Goal: Check status

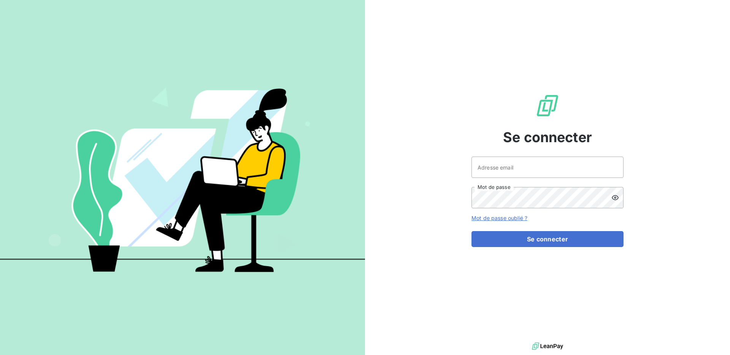
click at [540, 155] on div "Se connecter Adresse email Mot de passe Mot de passe oublié ? Se connecter" at bounding box center [547, 170] width 152 height 340
click at [536, 170] on input "Adresse email" at bounding box center [547, 167] width 152 height 21
type input "[EMAIL_ADDRESS][DOMAIN_NAME]"
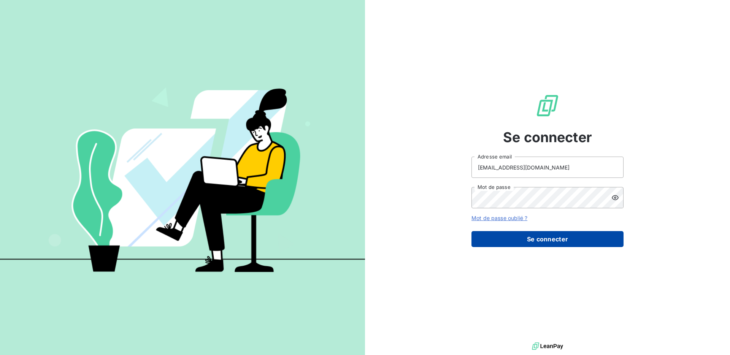
click at [543, 242] on button "Se connecter" at bounding box center [547, 239] width 152 height 16
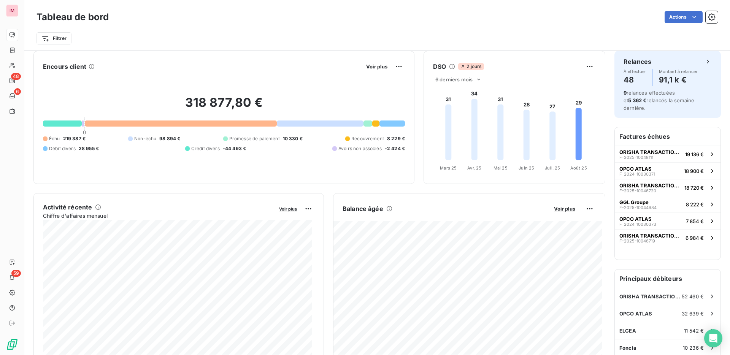
scroll to position [14, 0]
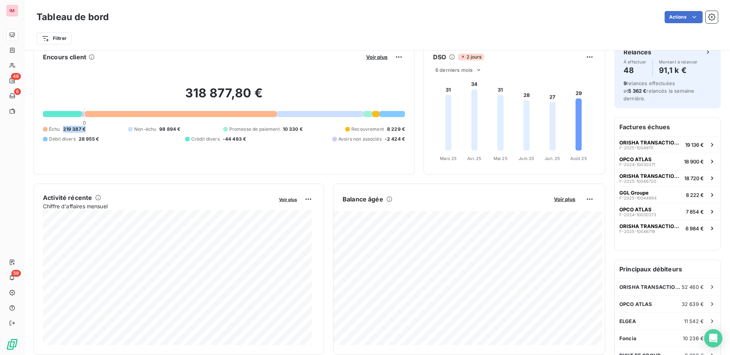
drag, startPoint x: 85, startPoint y: 130, endPoint x: 65, endPoint y: 128, distance: 20.2
click at [64, 128] on span "219 387 €" at bounding box center [74, 129] width 22 height 7
click at [92, 133] on div "Échu 219 387 € Non-échu 98 894 € Promesse de paiement 10 330 € Recouvrement 8 2…" at bounding box center [224, 134] width 362 height 17
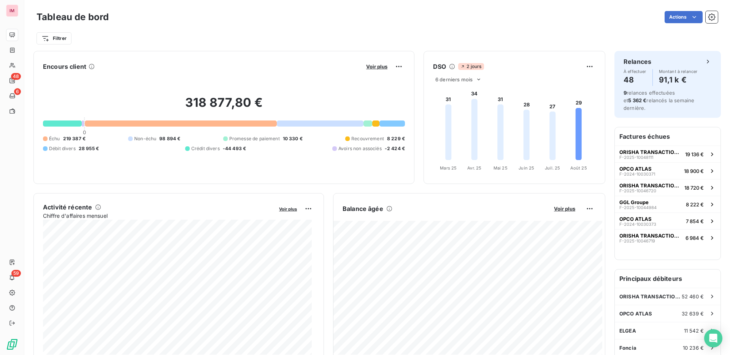
scroll to position [0, 0]
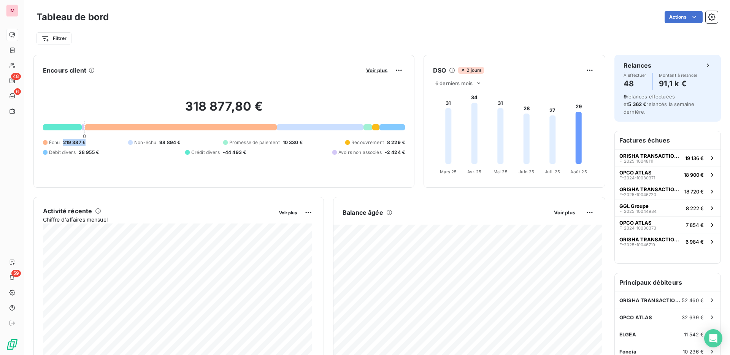
drag, startPoint x: 62, startPoint y: 140, endPoint x: 95, endPoint y: 143, distance: 32.8
click at [94, 142] on div "Échu 219 387 € Non-échu 98 894 € Promesse de paiement 10 330 € Recouvrement 8 2…" at bounding box center [224, 147] width 362 height 17
click at [99, 143] on div "Échu 219 387 € Non-échu 98 894 € Promesse de paiement 10 330 € Recouvrement 8 2…" at bounding box center [224, 147] width 362 height 17
drag, startPoint x: 81, startPoint y: 141, endPoint x: 58, endPoint y: 141, distance: 22.8
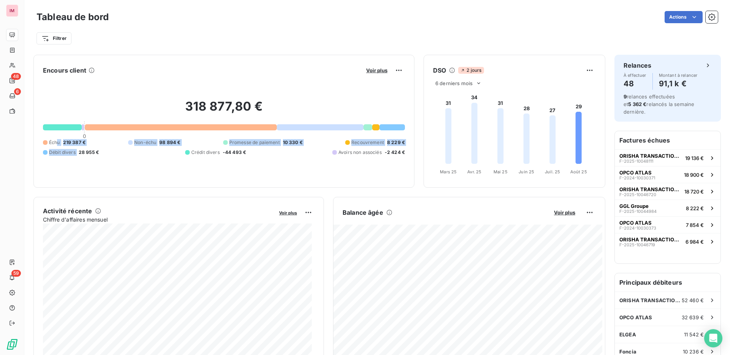
click at [58, 141] on div "Échu 219 387 € Non-échu 98 894 € Promesse de paiement 10 330 € Recouvrement 8 2…" at bounding box center [224, 147] width 362 height 17
click at [64, 143] on span "219 387 €" at bounding box center [74, 142] width 22 height 7
click at [92, 145] on div "Échu 219 387 € Non-échu 98 894 € Promesse de paiement 10 330 € Recouvrement 8 2…" at bounding box center [224, 147] width 362 height 17
drag, startPoint x: 80, startPoint y: 139, endPoint x: 62, endPoint y: 140, distance: 17.9
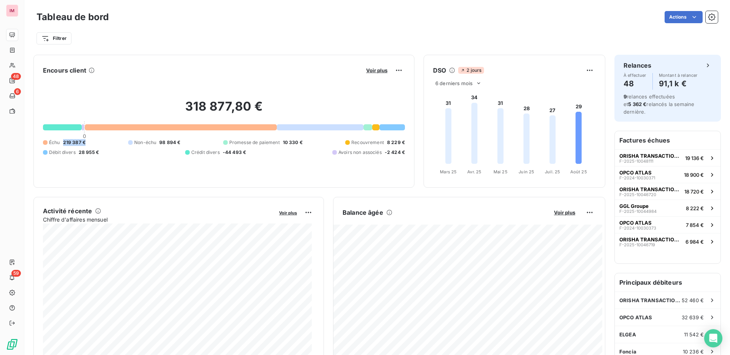
click at [62, 140] on div "Échu 219 387 € Non-échu 98 894 € Promesse de paiement 10 330 € Recouvrement 8 2…" at bounding box center [224, 147] width 362 height 17
click at [87, 171] on div "318 877,80 € 0 Échu 219 387 € Non-échu 98 894 € Promesse de paiement 10 330 € R…" at bounding box center [224, 127] width 362 height 102
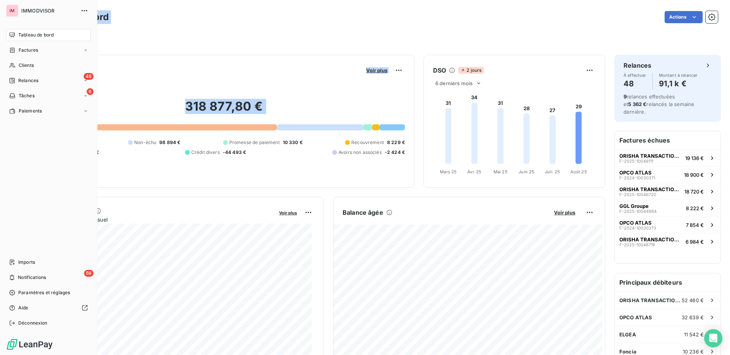
drag, startPoint x: 90, startPoint y: 141, endPoint x: 10, endPoint y: 141, distance: 80.6
click at [10, 141] on div "IM IMMODVISOR Tableau de bord Factures Clients 48 Relances 6 Tâches Paiements I…" at bounding box center [365, 177] width 730 height 355
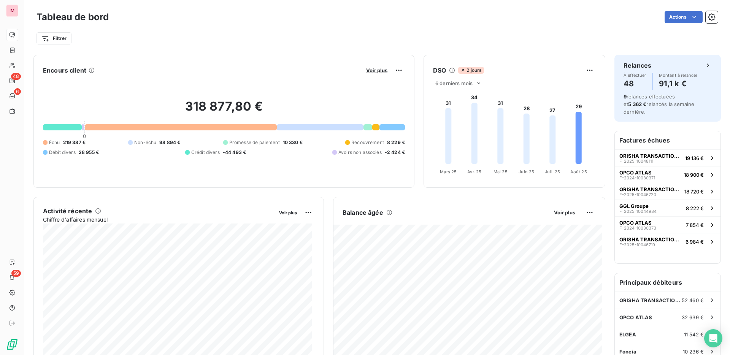
click at [86, 174] on div "318 877,80 € 0 Échu 219 387 € Non-échu 98 894 € Promesse de paiement 10 330 € R…" at bounding box center [224, 127] width 362 height 102
drag, startPoint x: 70, startPoint y: 146, endPoint x: 85, endPoint y: 145, distance: 15.2
click at [84, 145] on div "Échu 219 387 €" at bounding box center [64, 142] width 43 height 7
